Goal: Task Accomplishment & Management: Manage account settings

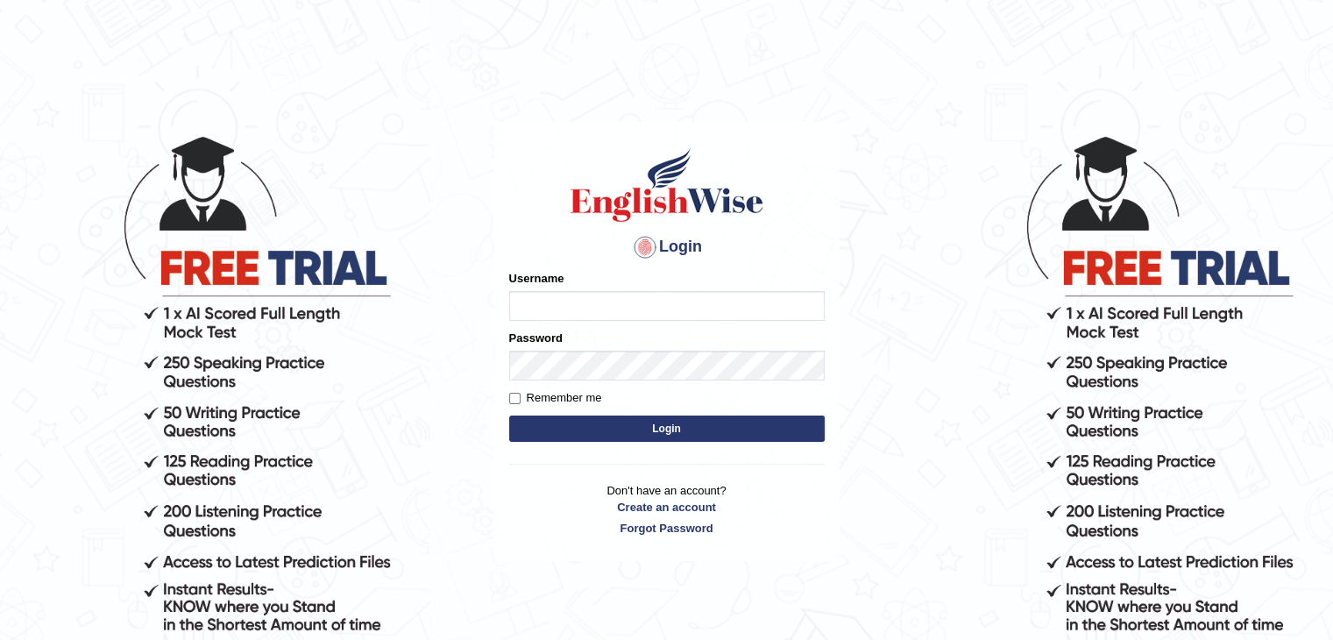
type input "4"
type input "0474579991"
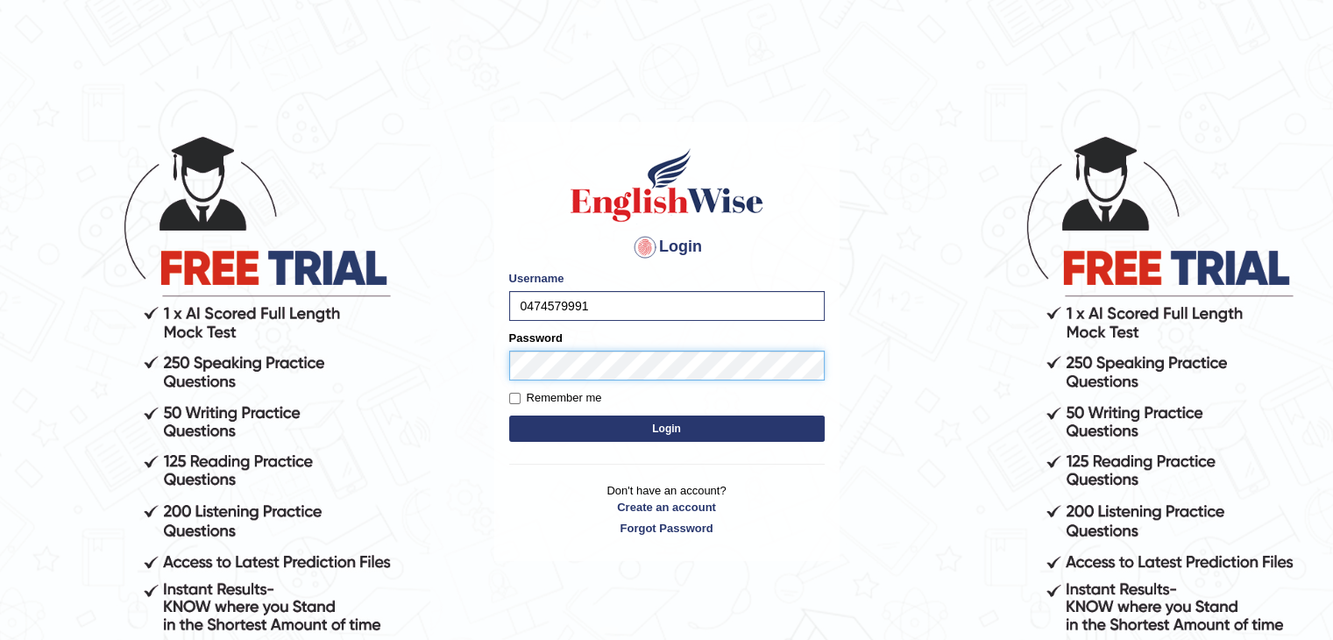
click at [509, 416] on button "Login" at bounding box center [667, 429] width 316 height 26
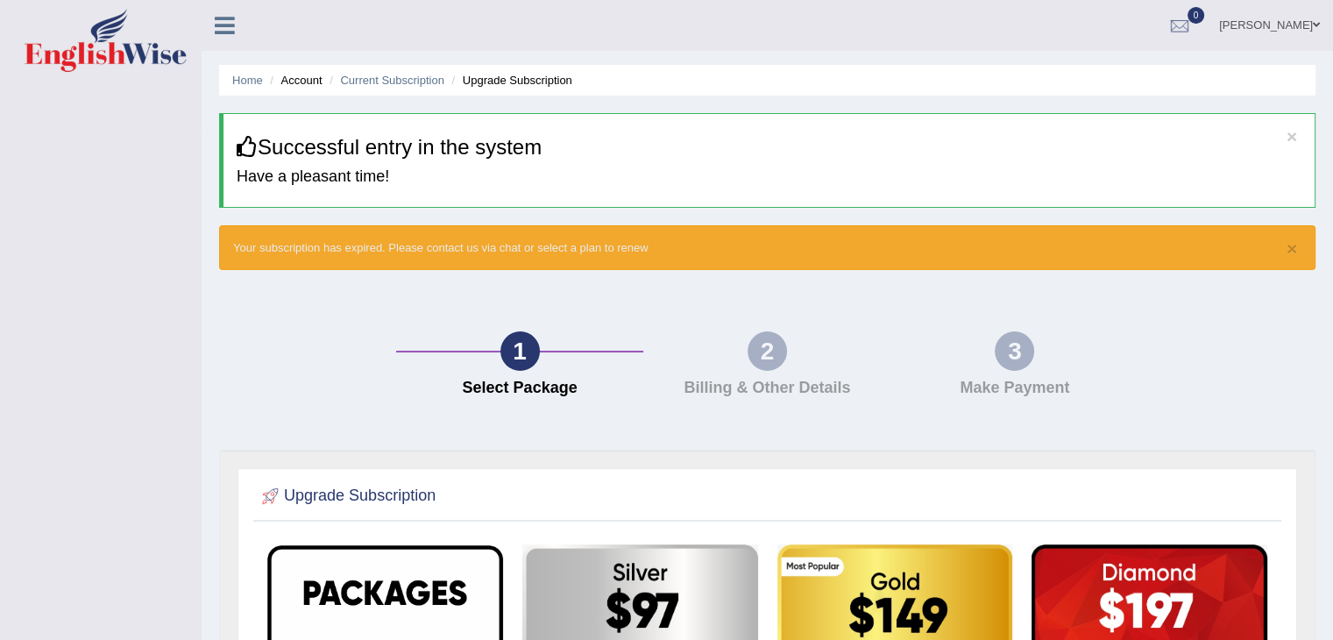
click at [1308, 22] on link "Owen Chabala" at bounding box center [1269, 23] width 127 height 46
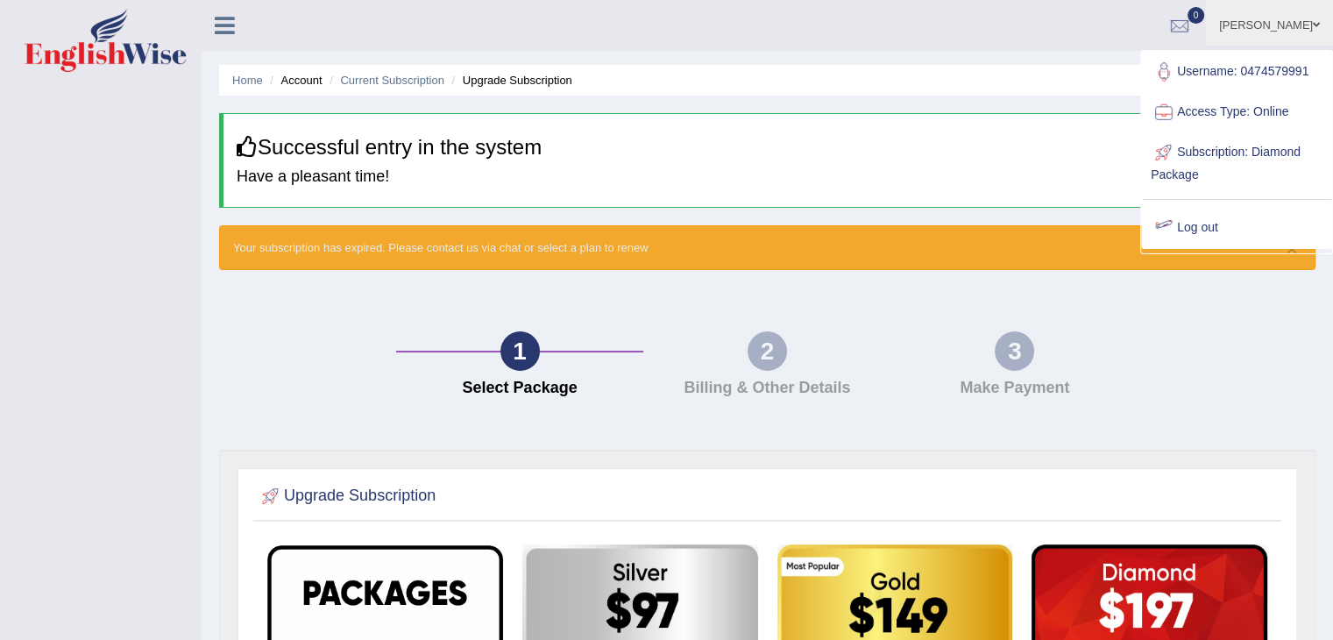
click at [1177, 224] on link "Log out" at bounding box center [1236, 228] width 189 height 40
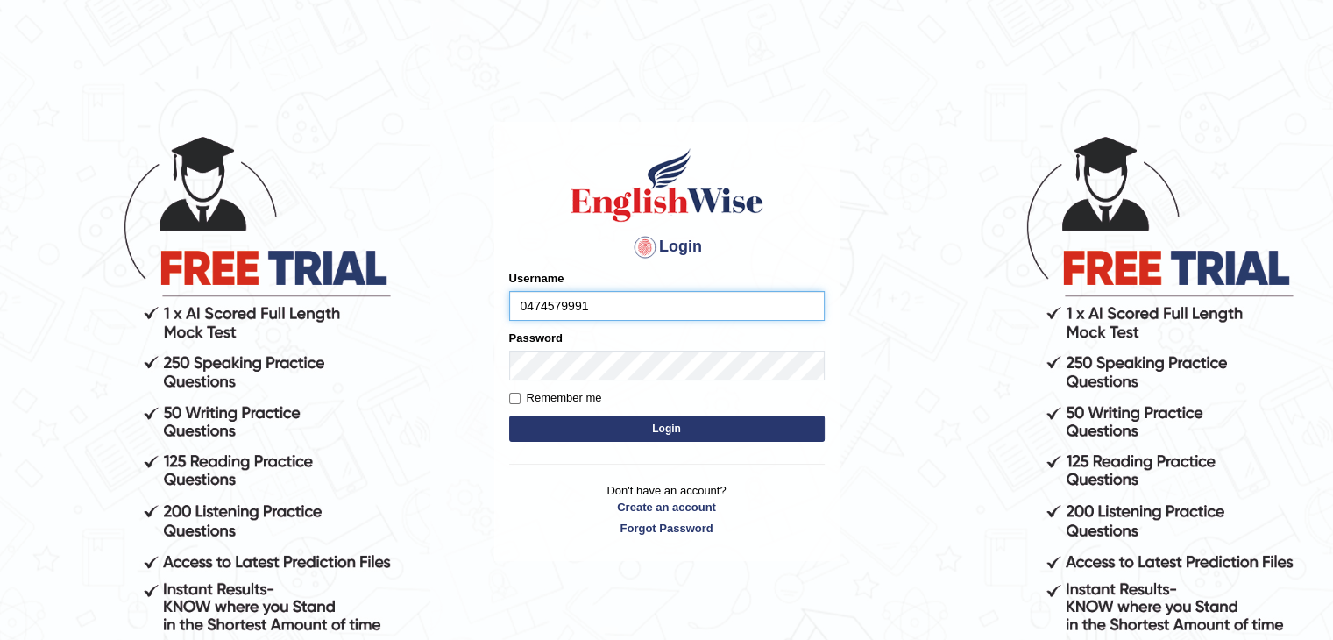
type input "0474579991"
click at [509, 416] on button "Login" at bounding box center [667, 429] width 316 height 26
